Goal: Task Accomplishment & Management: Complete application form

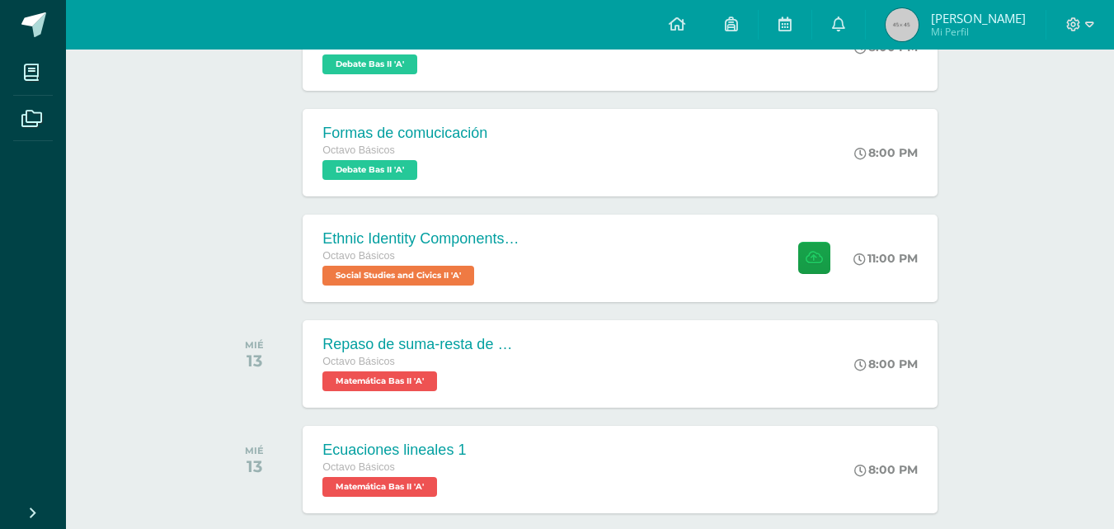
scroll to position [523, 0]
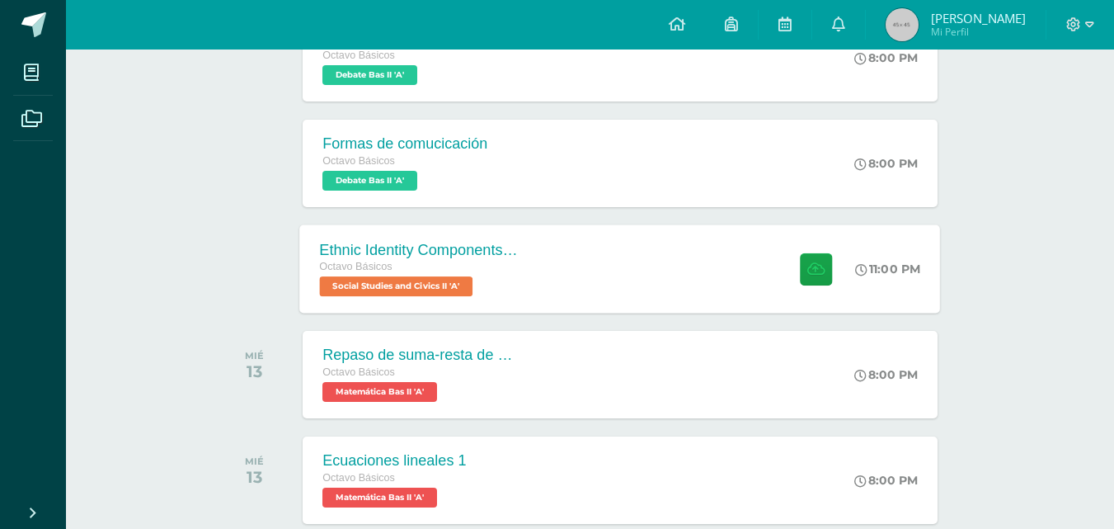
click at [725, 257] on div "Ethnic Identity Components and Development Octavo Básicos Social Studies and Ci…" at bounding box center [620, 268] width 641 height 88
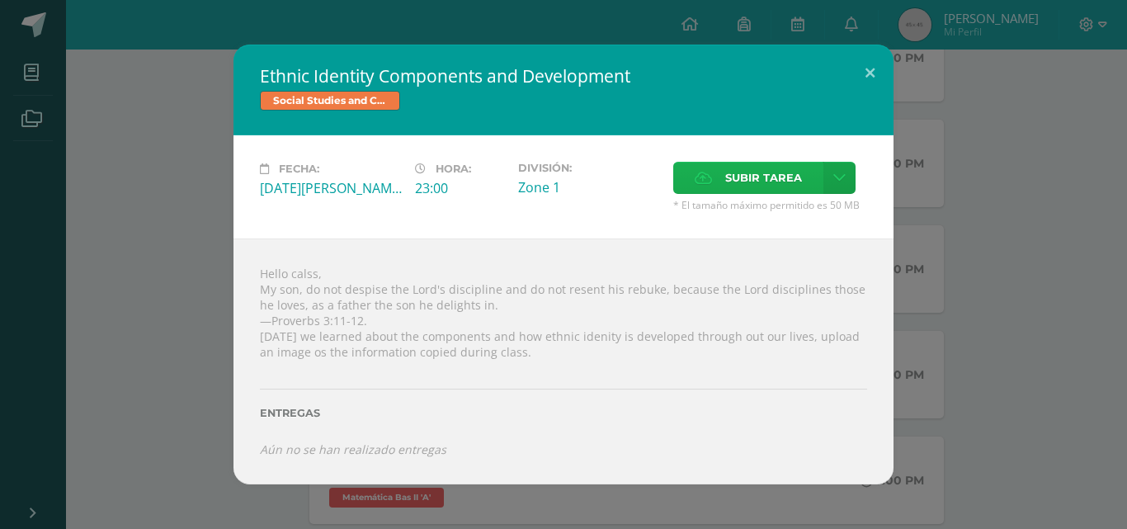
click at [780, 181] on span "Subir tarea" at bounding box center [763, 178] width 77 height 31
click at [0, 0] on input "Subir tarea" at bounding box center [0, 0] width 0 height 0
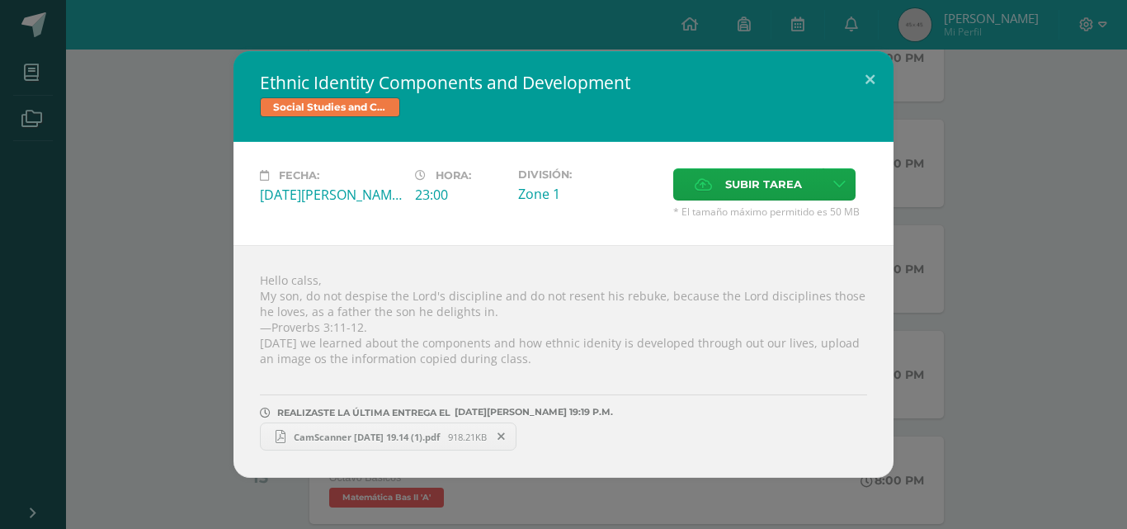
click at [396, 431] on span "CamScanner [DATE] 19.14 (1).pdf" at bounding box center [366, 437] width 163 height 12
click at [862, 68] on button at bounding box center [869, 79] width 47 height 56
click at [872, 76] on button at bounding box center [869, 79] width 47 height 56
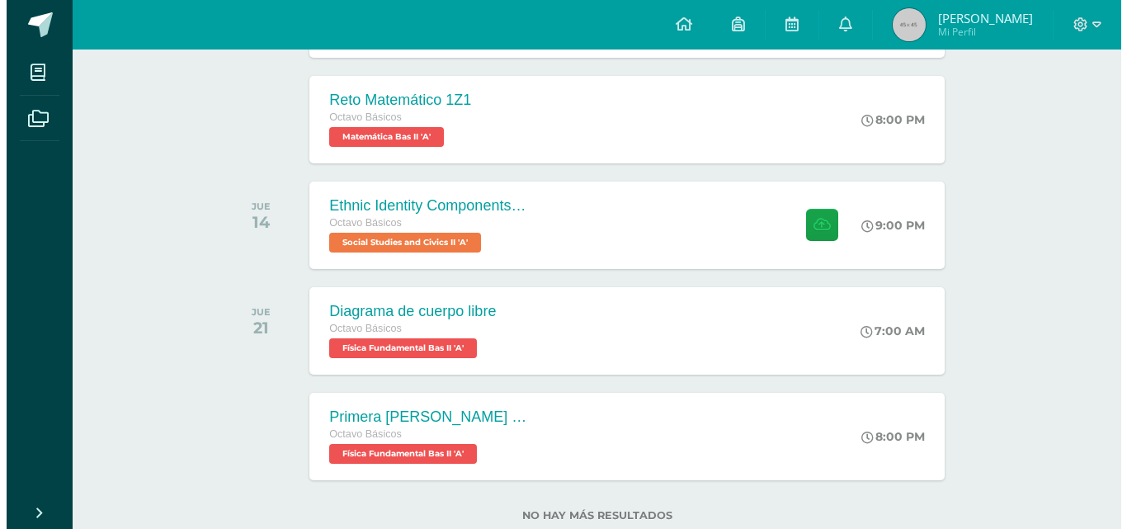
scroll to position [1034, 0]
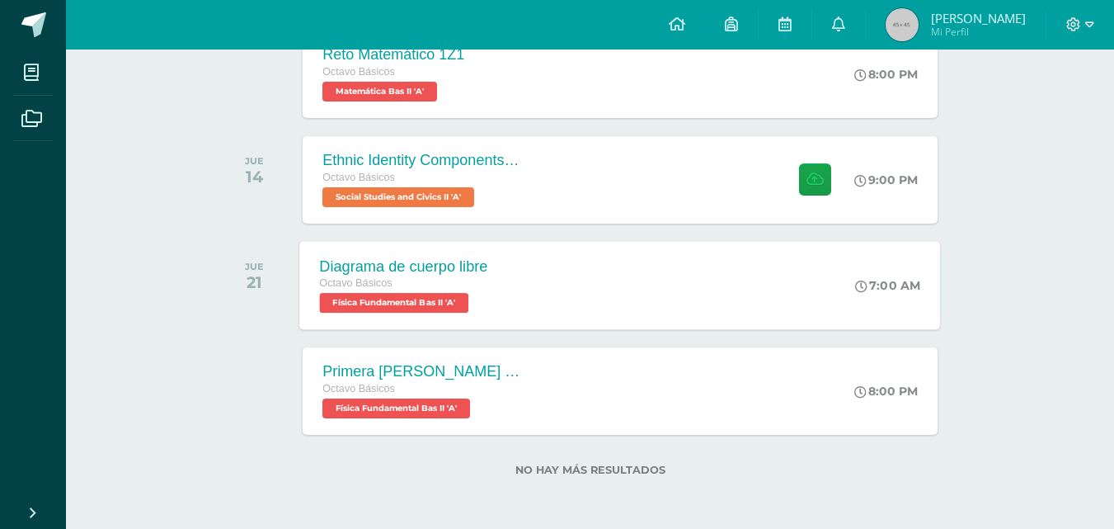
click at [723, 300] on div "Diagrama de cuerpo libre Octavo Básicos Física Fundamental Bas II 'A' 7:00 AM D…" at bounding box center [620, 285] width 641 height 88
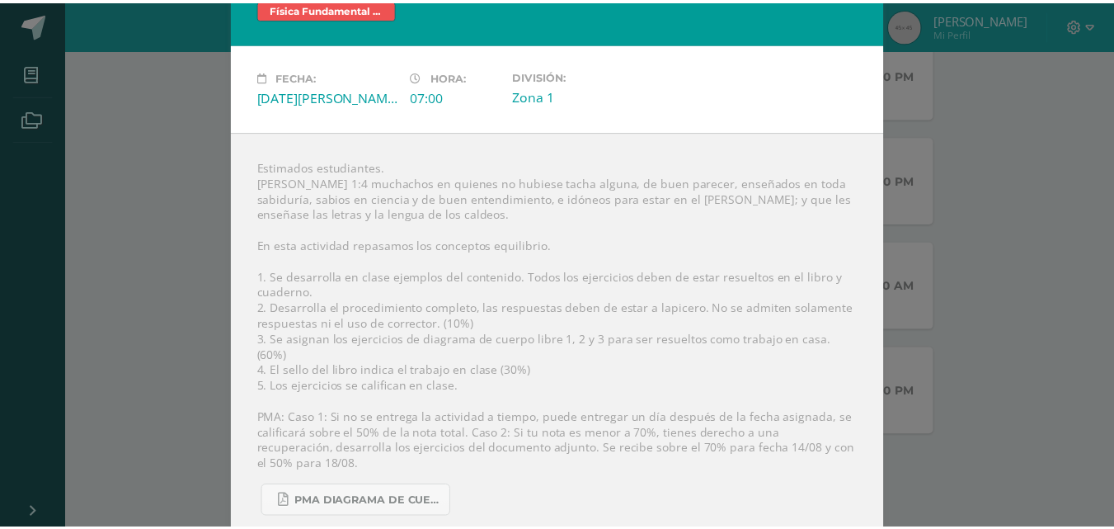
scroll to position [0, 0]
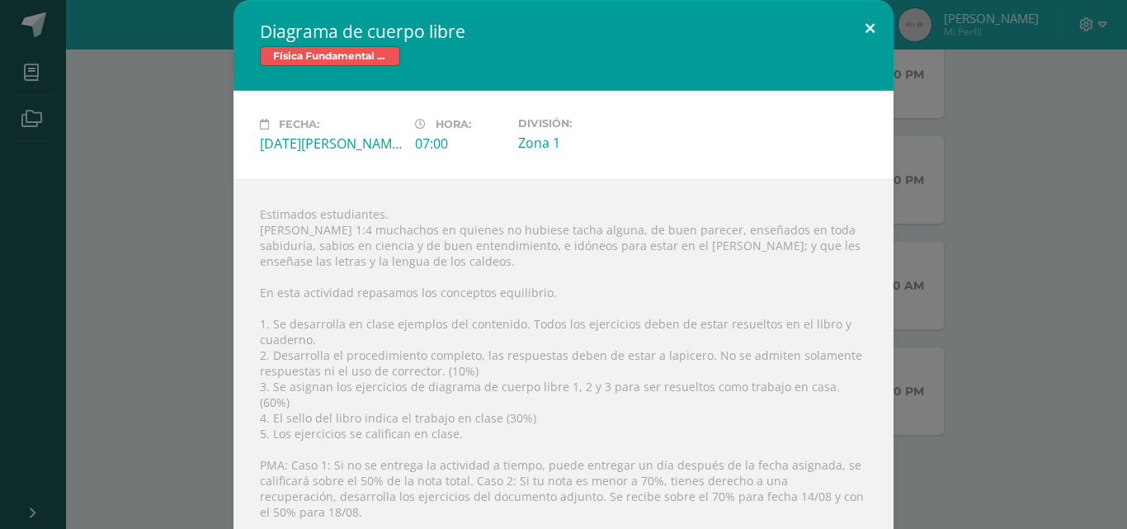
click at [869, 25] on button at bounding box center [869, 28] width 47 height 56
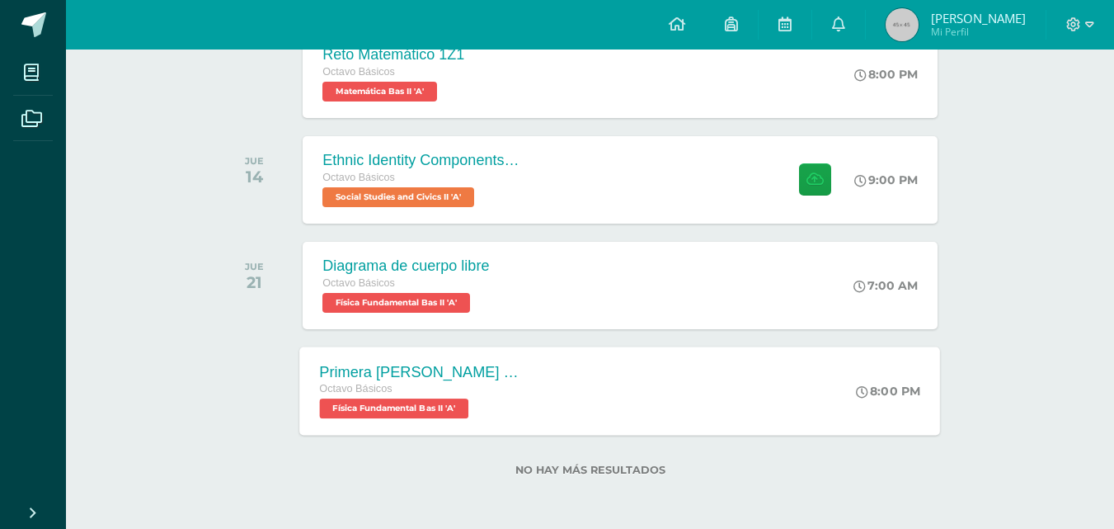
click at [515, 378] on div "Primera [PERSON_NAME] (Conceptos)" at bounding box center [420, 371] width 200 height 17
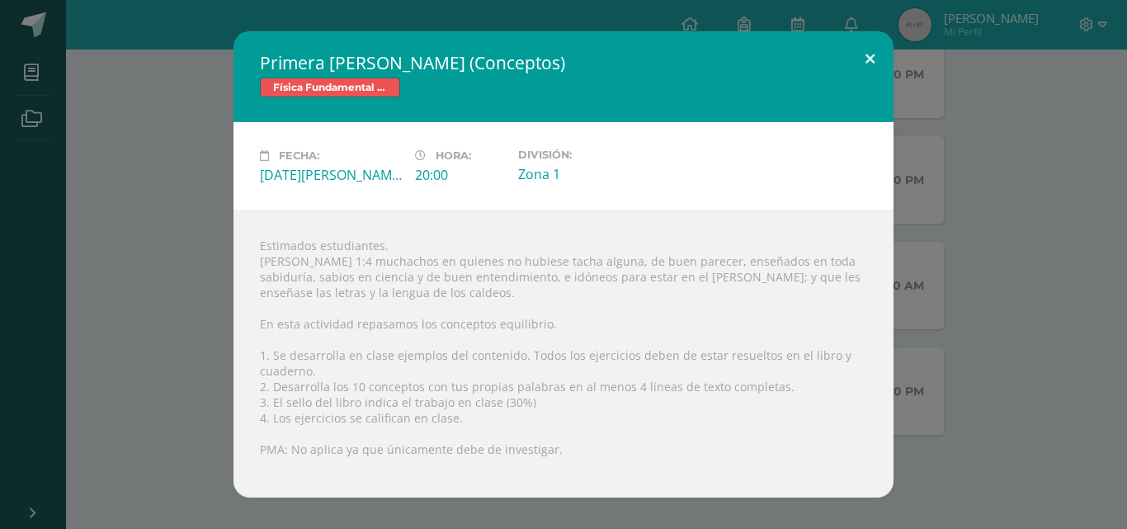
click at [863, 64] on button at bounding box center [869, 59] width 47 height 56
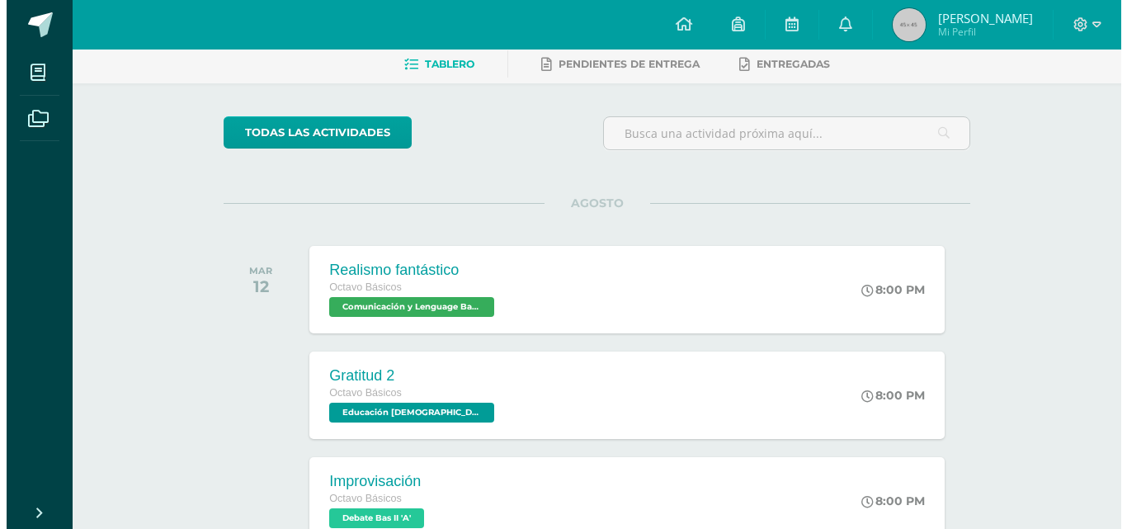
scroll to position [54, 0]
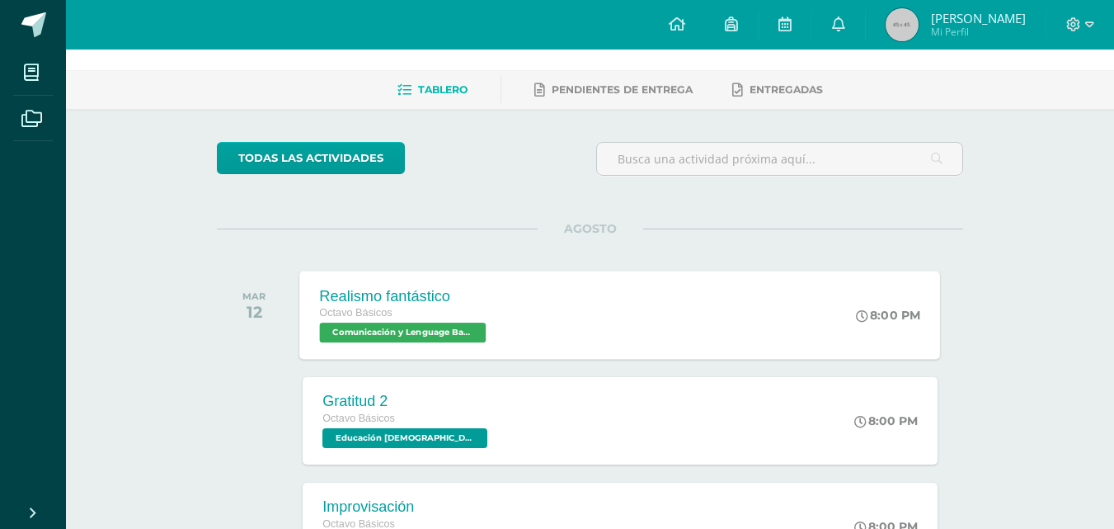
click at [563, 302] on div "Realismo fantástico Octavo Básicos Comunicación y Lenguage Bas II 'A' 8:00 PM R…" at bounding box center [620, 315] width 641 height 88
